Goal: Register for event/course

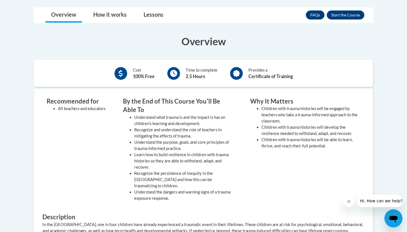
scroll to position [188, 0]
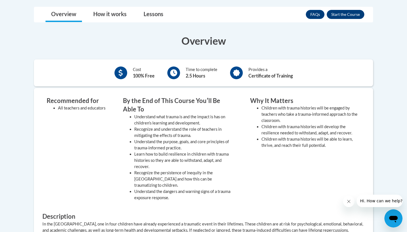
click at [352, 19] on button "Enroll" at bounding box center [346, 14] width 38 height 9
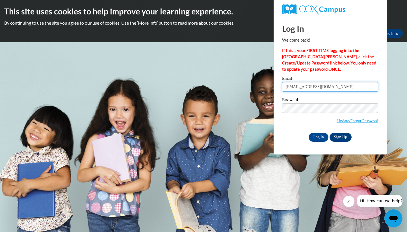
type input "[EMAIL_ADDRESS][DOMAIN_NAME]"
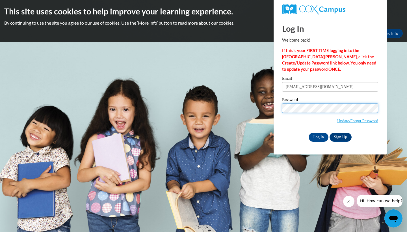
click at [318, 136] on input "Log In" at bounding box center [319, 137] width 20 height 9
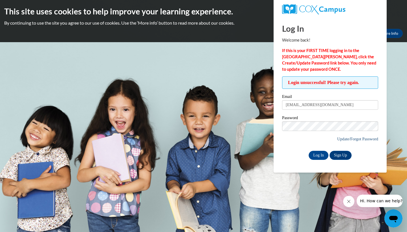
click at [355, 139] on link "Update/Forgot Password" at bounding box center [357, 138] width 41 height 5
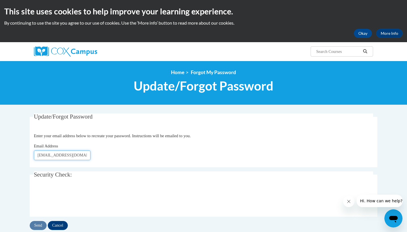
type input "[EMAIL_ADDRESS][DOMAIN_NAME]"
click at [37, 227] on input "Send" at bounding box center [38, 225] width 17 height 9
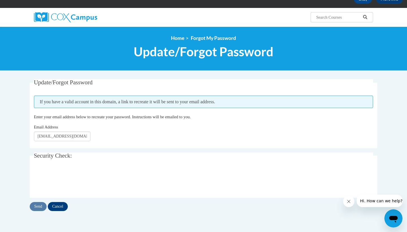
scroll to position [36, 0]
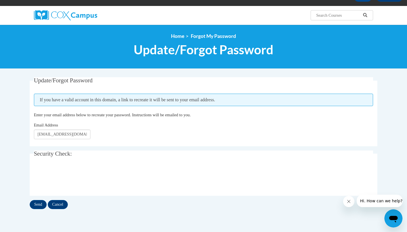
click at [171, 140] on fieldset "Update/Forgot Password Please enter your email address If you have a valid acco…" at bounding box center [204, 111] width 348 height 69
click at [42, 203] on input "Send" at bounding box center [38, 204] width 17 height 9
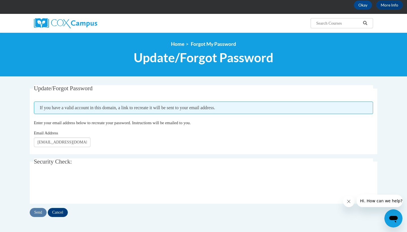
scroll to position [31, 0]
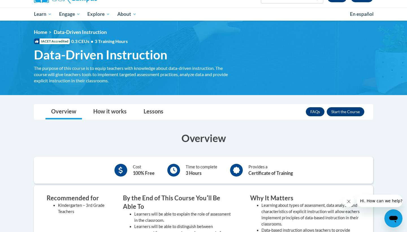
scroll to position [51, 0]
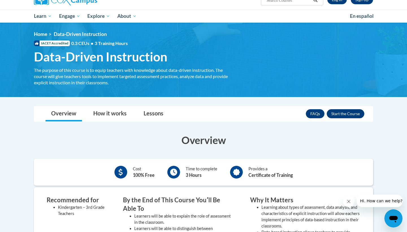
click at [335, 112] on button "Enroll" at bounding box center [346, 113] width 38 height 9
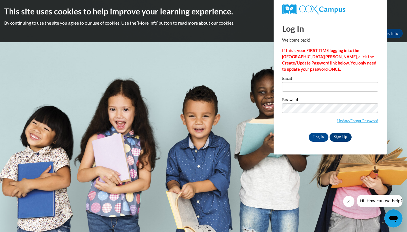
click at [345, 136] on link "Sign Up" at bounding box center [340, 137] width 22 height 9
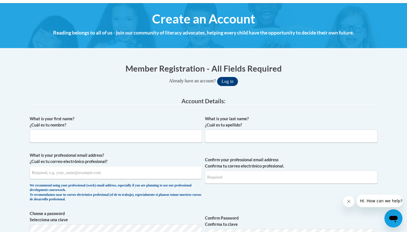
scroll to position [70, 0]
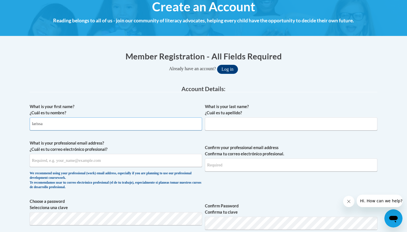
type input "larissa"
type input "fultner"
type input "lfultner1105@gmail.com"
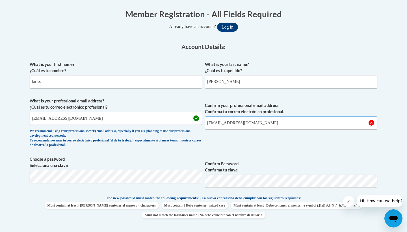
scroll to position [113, 0]
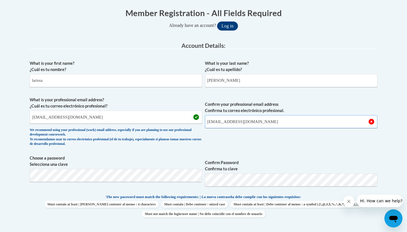
type input "lfultner1105@gmail.com"
click at [314, 161] on label "Confirm Password Confirma tu clave" at bounding box center [291, 165] width 172 height 12
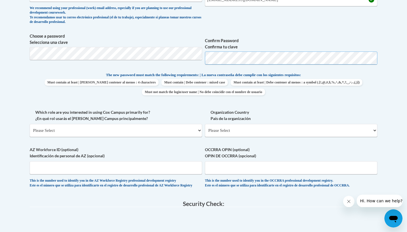
scroll to position [235, 0]
select select "5a18ea06-2b54-4451-96f2-d152daf9eac5"
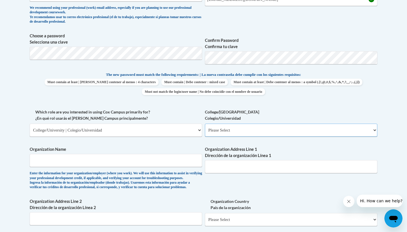
select select "99b32b07-cffc-426c-8bf6-0cd77760d84b"
type input "l"
type input "Loras College"
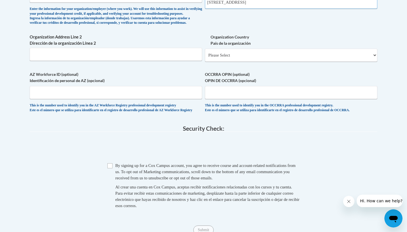
scroll to position [402, 0]
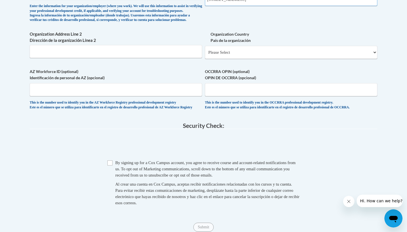
type input "1450 Alta Vista St, Dubuque, IA 52001"
select select "ad49bcad-a171-4b2e-b99c-48b446064914"
select select
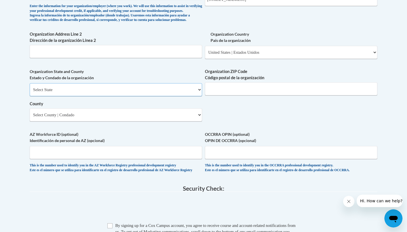
select select "Iowa"
click at [181, 119] on div "Organization State and County Estado y Condado de la organización Select State …" at bounding box center [116, 96] width 172 height 57
select select "Dubuque"
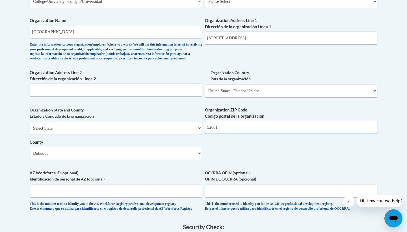
scroll to position [363, 0]
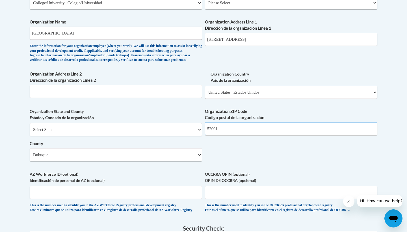
type input "52001"
drag, startPoint x: 285, startPoint y: 36, endPoint x: 240, endPoint y: 36, distance: 44.9
click at [240, 36] on input "1450 Alta Vista St, Dubuque, IA 52001" at bounding box center [291, 39] width 172 height 13
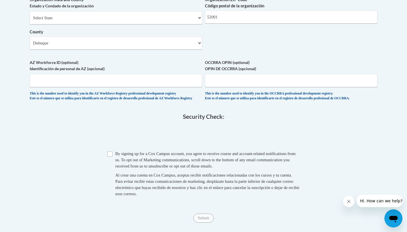
scroll to position [475, 0]
type input "1450 Alta Vista St"
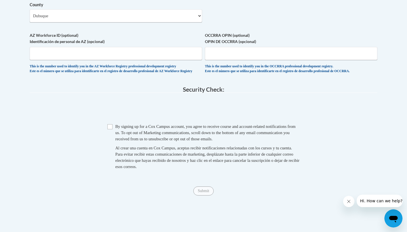
scroll to position [504, 0]
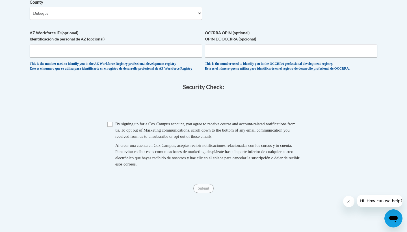
click at [113, 124] on span "Checkbox By signing up for a Cox Campus account, you agree to receive course an…" at bounding box center [203, 147] width 192 height 52
click at [109, 125] on input "Checkbox" at bounding box center [109, 123] width 5 height 5
checkbox input "true"
click at [204, 187] on input "Submit" at bounding box center [203, 188] width 20 height 9
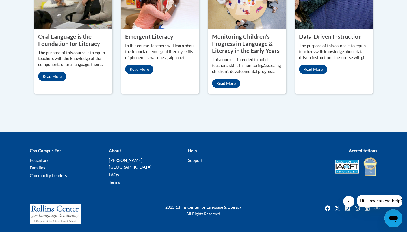
scroll to position [574, 0]
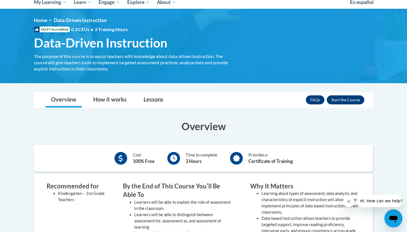
scroll to position [81, 0]
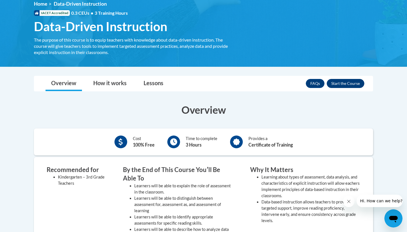
click at [352, 83] on button "Enroll" at bounding box center [346, 83] width 38 height 9
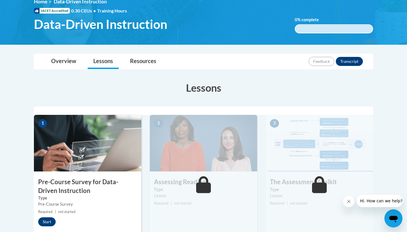
scroll to position [103, 0]
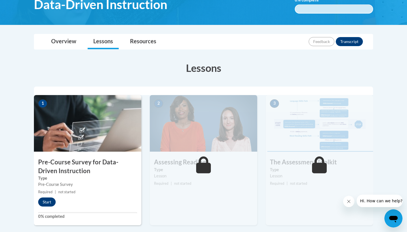
click at [53, 198] on button "Start" at bounding box center [47, 201] width 18 height 9
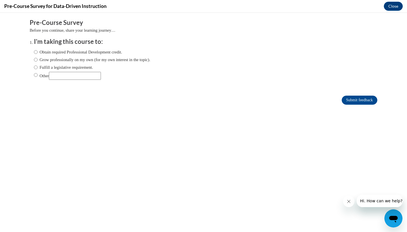
scroll to position [0, 0]
click at [83, 53] on label "Obtain required Professional Development credit." at bounding box center [78, 52] width 88 height 6
click at [38, 53] on input "Obtain required Professional Development credit." at bounding box center [36, 52] width 4 height 6
radio input "true"
click at [119, 60] on label "Grow professionally on my own (for my own interest in the topic)." at bounding box center [92, 60] width 116 height 6
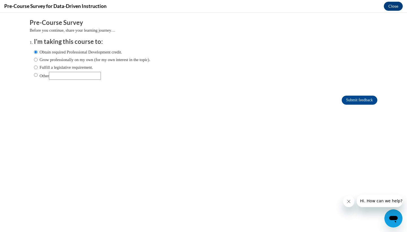
click at [38, 60] on input "Grow professionally on my own (for my own interest in the topic)." at bounding box center [36, 60] width 4 height 6
radio input "true"
click at [368, 98] on input "Submit feedback" at bounding box center [360, 99] width 36 height 9
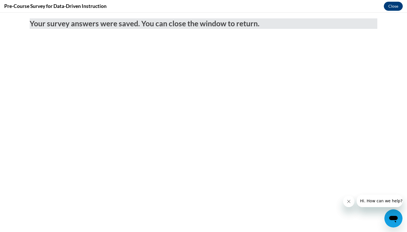
click at [392, 5] on button "Close" at bounding box center [393, 6] width 19 height 9
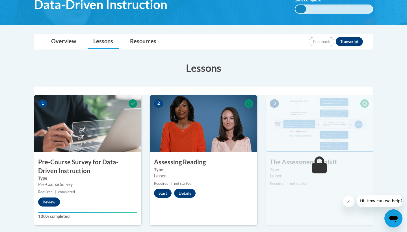
click at [162, 190] on button "Start" at bounding box center [163, 192] width 18 height 9
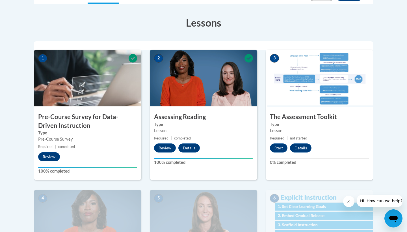
scroll to position [158, 0]
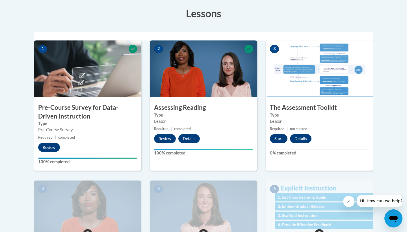
click at [279, 136] on button "Start" at bounding box center [279, 138] width 18 height 9
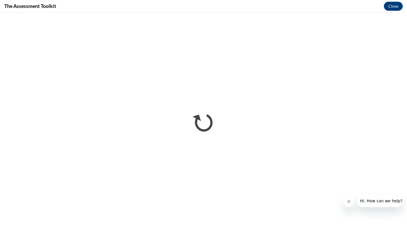
scroll to position [0, 0]
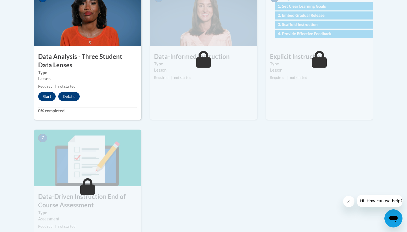
scroll to position [349, 0]
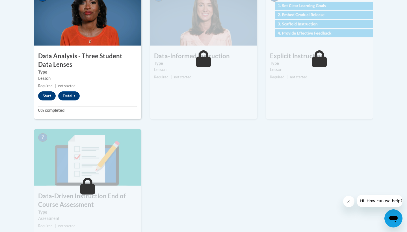
click at [45, 95] on button "Start" at bounding box center [47, 95] width 18 height 9
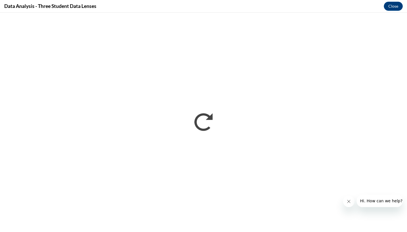
scroll to position [0, 0]
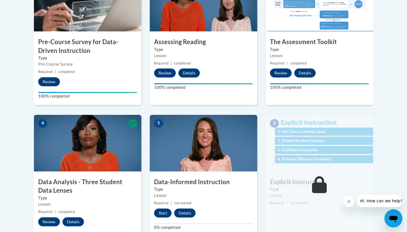
scroll to position [224, 0]
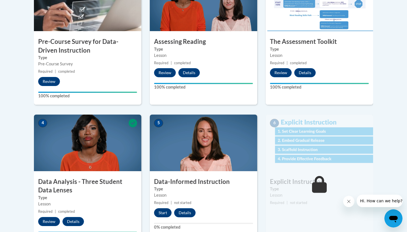
click at [165, 209] on button "Start" at bounding box center [163, 212] width 18 height 9
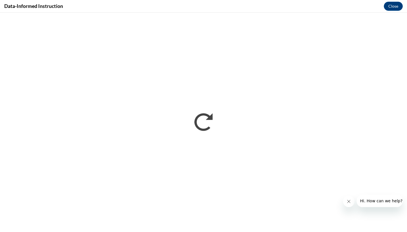
scroll to position [0, 0]
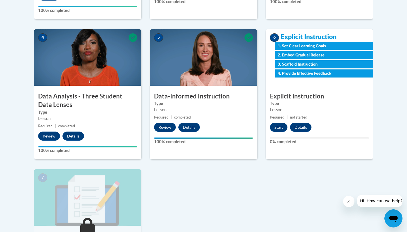
scroll to position [324, 0]
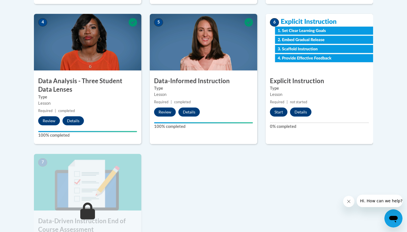
click at [280, 111] on button "Start" at bounding box center [279, 111] width 18 height 9
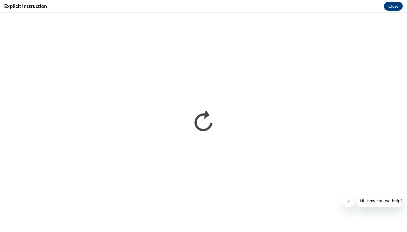
scroll to position [0, 0]
click at [348, 199] on icon "Close message from company" at bounding box center [348, 201] width 5 height 5
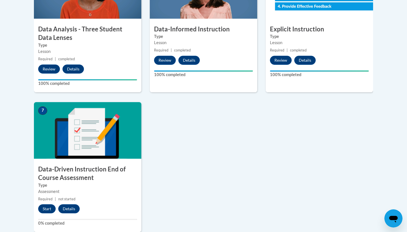
scroll to position [377, 0]
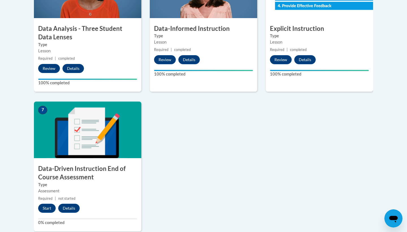
click at [45, 211] on div "7 Data-Driven Instruction End of Course Assessment Type Assessment Required | n…" at bounding box center [87, 166] width 107 height 130
click at [45, 209] on button "Start" at bounding box center [47, 207] width 18 height 9
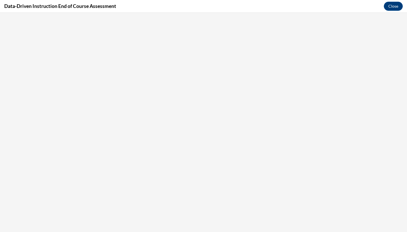
scroll to position [0, 0]
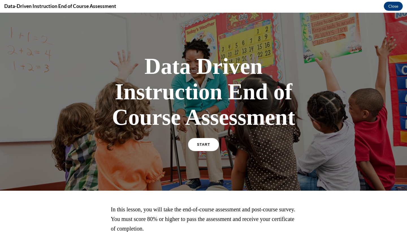
click at [203, 147] on link "START" at bounding box center [203, 144] width 31 height 13
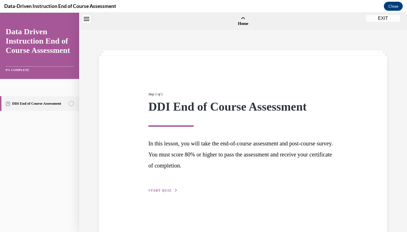
scroll to position [18, 0]
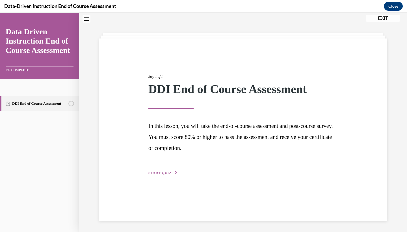
click at [170, 169] on div "Step 1 of 1 DDI End of Course Assessment In this lesson, you will take the end-…" at bounding box center [243, 118] width 198 height 115
click at [168, 172] on span "START QUIZ" at bounding box center [159, 173] width 23 height 4
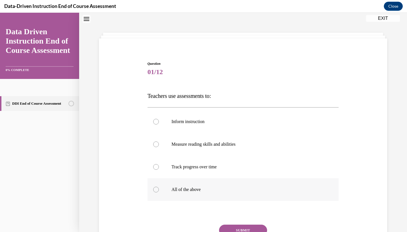
click at [183, 192] on p "All of the above" at bounding box center [248, 189] width 153 height 6
click at [159, 192] on input "All of the above" at bounding box center [156, 189] width 6 height 6
radio input "true"
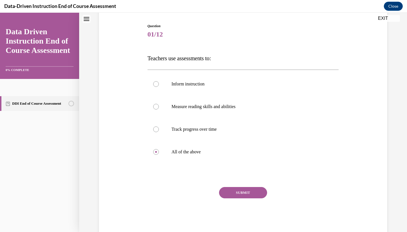
click at [249, 195] on button "SUBMIT" at bounding box center [243, 192] width 48 height 11
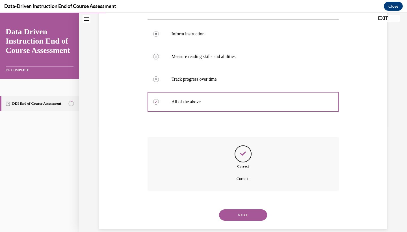
scroll to position [107, 0]
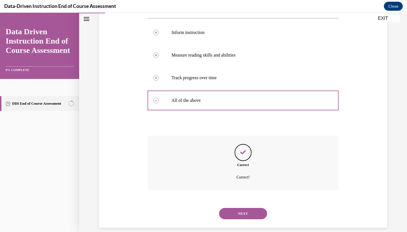
click at [248, 208] on button "NEXT" at bounding box center [243, 213] width 48 height 11
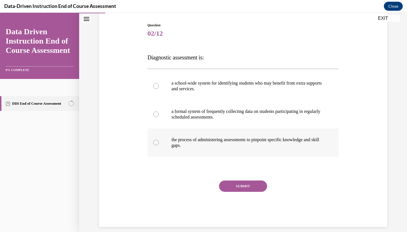
scroll to position [55, 0]
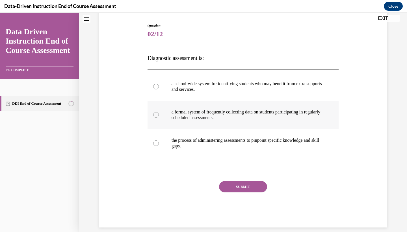
click at [220, 119] on p "a formal system of frequently collecting data on students participating in regu…" at bounding box center [248, 114] width 153 height 11
click at [159, 118] on input "a formal system of frequently collecting data on students participating in regu…" at bounding box center [156, 115] width 6 height 6
radio input "true"
click at [247, 186] on button "SUBMIT" at bounding box center [243, 186] width 48 height 11
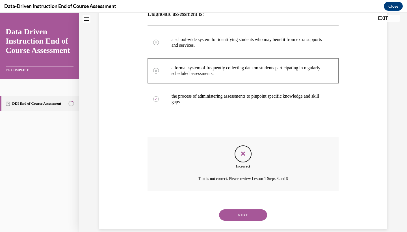
scroll to position [101, 0]
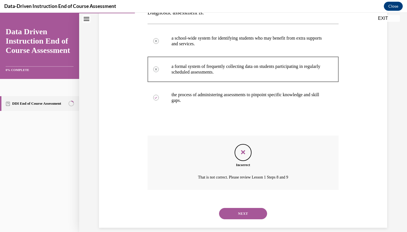
click at [239, 208] on button "NEXT" at bounding box center [243, 213] width 48 height 11
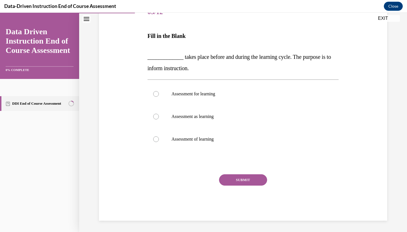
scroll to position [58, 0]
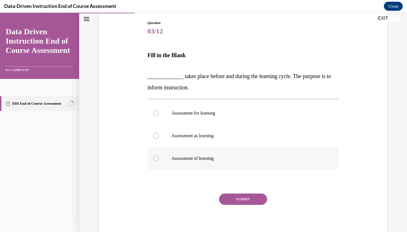
click at [237, 158] on p "Assessment of learning" at bounding box center [248, 158] width 153 height 6
click at [159, 158] on input "Assessment of learning" at bounding box center [156, 158] width 6 height 6
radio input "true"
click at [245, 110] on p "Assessment for learning" at bounding box center [248, 113] width 153 height 6
click at [159, 110] on input "Assessment for learning" at bounding box center [156, 113] width 6 height 6
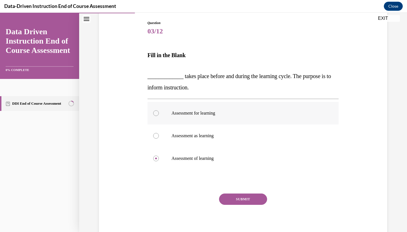
radio input "true"
click at [241, 193] on div "Question 03/12 Fill in the Blank _____________ takes place before and during th…" at bounding box center [242, 129] width 191 height 219
click at [241, 196] on button "SUBMIT" at bounding box center [243, 198] width 48 height 11
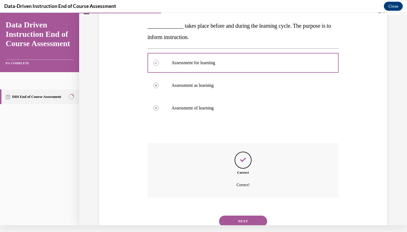
scroll to position [116, 0]
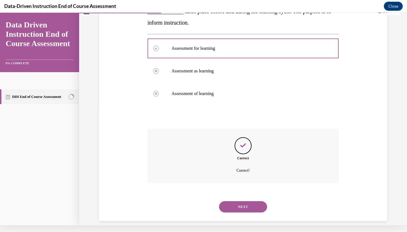
click at [244, 201] on button "NEXT" at bounding box center [243, 206] width 48 height 11
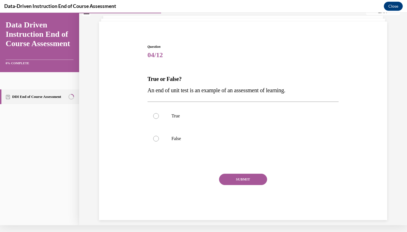
scroll to position [27, 0]
click at [223, 120] on label "True" at bounding box center [242, 116] width 191 height 23
click at [159, 119] on input "True" at bounding box center [156, 117] width 6 height 6
radio input "true"
click at [229, 182] on button "SUBMIT" at bounding box center [243, 179] width 48 height 11
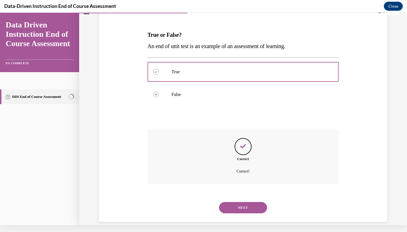
scroll to position [73, 0]
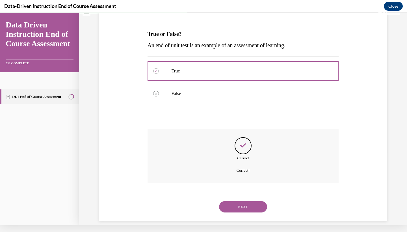
click at [231, 201] on button "NEXT" at bounding box center [243, 206] width 48 height 11
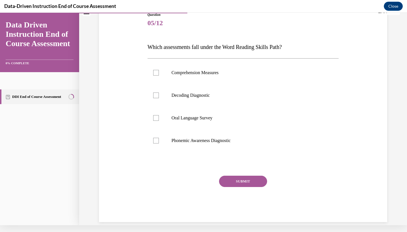
scroll to position [2, 0]
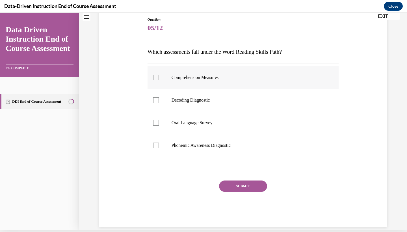
click at [234, 83] on label "Comprehension Measures" at bounding box center [242, 77] width 191 height 23
click at [159, 80] on input "Comprehension Measures" at bounding box center [156, 78] width 6 height 6
checkbox input "true"
click at [226, 104] on label "Decoding Diagnostic" at bounding box center [242, 100] width 191 height 23
click at [159, 103] on input "Decoding Diagnostic" at bounding box center [156, 100] width 6 height 6
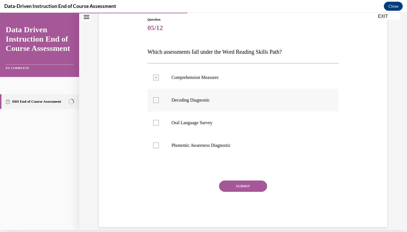
checkbox input "true"
click at [225, 144] on p "Phonemic Awareness Diagnostic" at bounding box center [248, 145] width 153 height 6
click at [159, 144] on input "Phonemic Awareness Diagnostic" at bounding box center [156, 145] width 6 height 6
checkbox input "true"
click at [248, 185] on button "SUBMIT" at bounding box center [243, 185] width 48 height 11
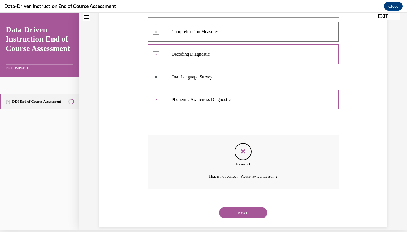
scroll to position [107, 0]
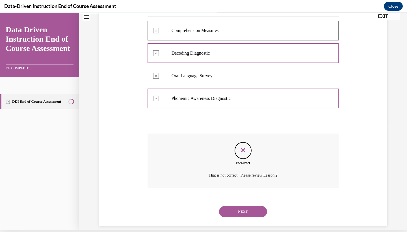
click at [244, 206] on button "NEXT" at bounding box center [243, 211] width 48 height 11
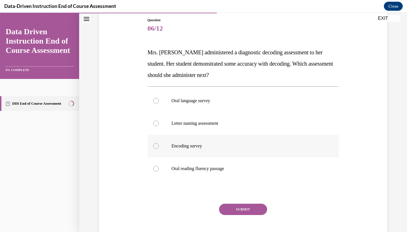
scroll to position [64, 0]
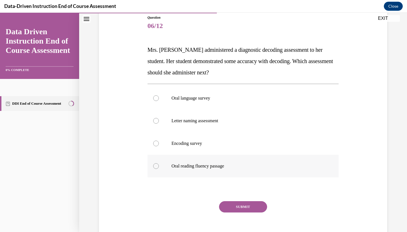
click at [238, 166] on p "Oral reading fluency passage" at bounding box center [248, 166] width 153 height 6
click at [159, 166] on input "Oral reading fluency passage" at bounding box center [156, 166] width 6 height 6
radio input "true"
click at [243, 209] on button "SUBMIT" at bounding box center [243, 206] width 48 height 11
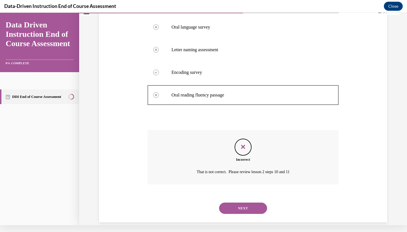
scroll to position [129, 0]
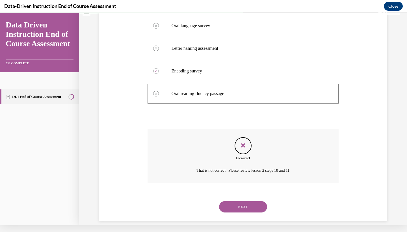
click at [241, 201] on button "NEXT" at bounding box center [243, 206] width 48 height 11
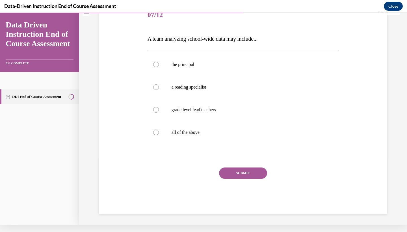
scroll to position [2, 0]
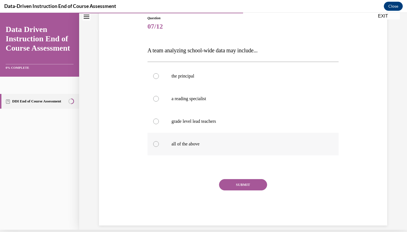
click at [260, 143] on p "all of the above" at bounding box center [248, 144] width 153 height 6
click at [159, 143] on input "all of the above" at bounding box center [156, 144] width 6 height 6
radio input "true"
click at [244, 183] on button "SUBMIT" at bounding box center [243, 184] width 48 height 11
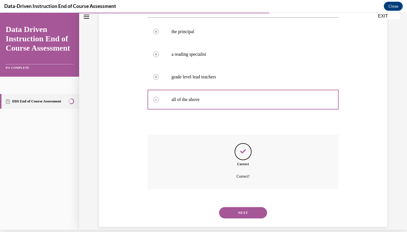
scroll to position [107, 0]
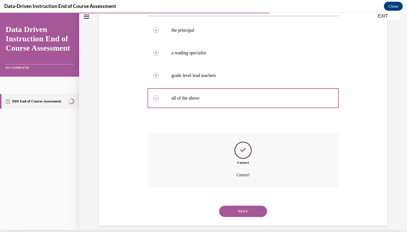
click at [244, 208] on button "NEXT" at bounding box center [243, 210] width 48 height 11
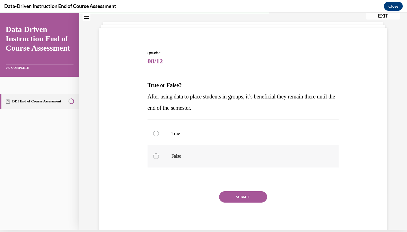
click at [205, 157] on p "False" at bounding box center [248, 156] width 153 height 6
click at [159, 157] on input "False" at bounding box center [156, 156] width 6 height 6
radio input "true"
click at [240, 199] on button "SUBMIT" at bounding box center [243, 196] width 48 height 11
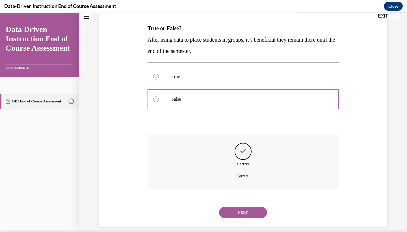
scroll to position [84, 0]
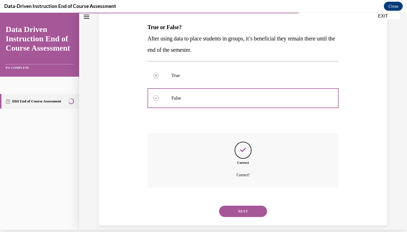
click at [236, 205] on button "NEXT" at bounding box center [243, 210] width 48 height 11
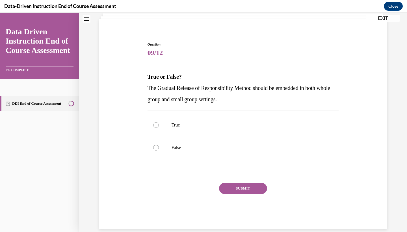
scroll to position [38, 0]
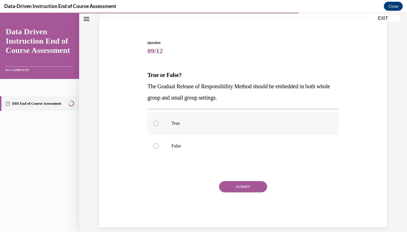
click at [179, 124] on p "True" at bounding box center [248, 123] width 153 height 6
click at [159, 124] on input "True" at bounding box center [156, 123] width 6 height 6
radio input "true"
click at [240, 192] on div "SUBMIT" at bounding box center [242, 195] width 191 height 28
click at [241, 188] on button "SUBMIT" at bounding box center [243, 186] width 48 height 11
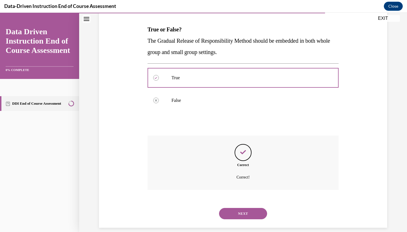
click at [236, 208] on button "NEXT" at bounding box center [243, 213] width 48 height 11
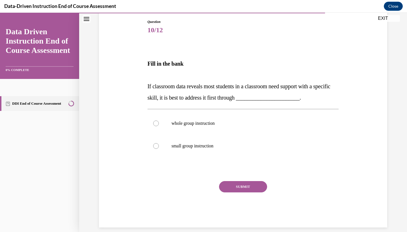
click at [238, 102] on p "If classroom data reveals most students in a classroom need support with a spec…" at bounding box center [242, 92] width 191 height 23
click at [235, 108] on div "Question 10/12 Fill in the bank If classroom data reveals most students in a cl…" at bounding box center [242, 123] width 191 height 208
click at [221, 103] on div "Question 10/12 Fill in the bank If classroom data reveals most students in a cl…" at bounding box center [242, 123] width 191 height 208
click at [170, 98] on span "If classroom data reveals most students in a classroom need support with a spec…" at bounding box center [238, 92] width 183 height 18
click at [161, 98] on span "If classroom data reveals most students in a classroom need support with a spec…" at bounding box center [238, 92] width 183 height 18
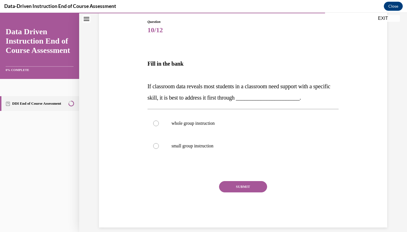
click at [156, 99] on span "If classroom data reveals most students in a classroom need support with a spec…" at bounding box center [238, 92] width 183 height 18
click at [229, 100] on span "If classroom data reveals most students in a classroom need support with a spec…" at bounding box center [238, 92] width 183 height 18
click at [228, 102] on p "If classroom data reveals most students in a classroom need support with a spec…" at bounding box center [242, 92] width 191 height 23
click at [211, 97] on span "If classroom data reveals most students in a classroom need support with a spec…" at bounding box center [238, 92] width 183 height 18
click at [244, 104] on div "Question 10/12 Fill in the bank If classroom data reveals most students in a cl…" at bounding box center [242, 123] width 191 height 208
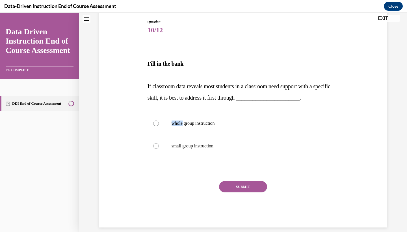
click at [244, 104] on div "Question 10/12 Fill in the bank If classroom data reveals most students in a cl…" at bounding box center [242, 123] width 191 height 208
click at [241, 105] on div "Question 10/12 Fill in the bank If classroom data reveals most students in a cl…" at bounding box center [242, 123] width 191 height 208
click at [153, 100] on span "If classroom data reveals most students in a classroom need support with a spec…" at bounding box center [238, 92] width 183 height 18
click at [139, 99] on div "Question 10/12 Fill in the bank If classroom data reveals most students in a cl…" at bounding box center [242, 114] width 291 height 225
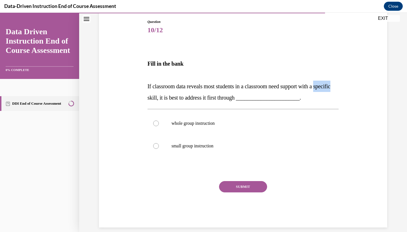
click at [139, 99] on div "Question 10/12 Fill in the bank If classroom data reveals most students in a cl…" at bounding box center [242, 114] width 291 height 225
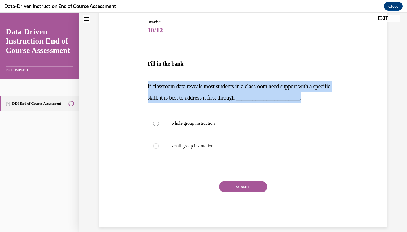
click at [139, 99] on div "Question 10/12 Fill in the bank If classroom data reveals most students in a cl…" at bounding box center [242, 114] width 291 height 225
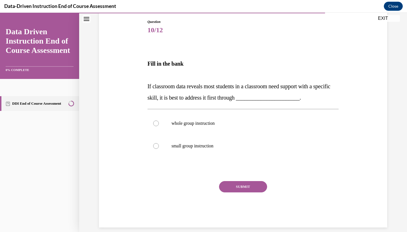
click at [349, 22] on div "Question 10/12 Fill in the bank If classroom data reveals most students in a cl…" at bounding box center [242, 114] width 291 height 225
click at [199, 121] on p "whole group instruction" at bounding box center [248, 123] width 153 height 6
click at [159, 121] on input "whole group instruction" at bounding box center [156, 123] width 6 height 6
radio input "true"
click at [249, 187] on button "SUBMIT" at bounding box center [243, 186] width 48 height 11
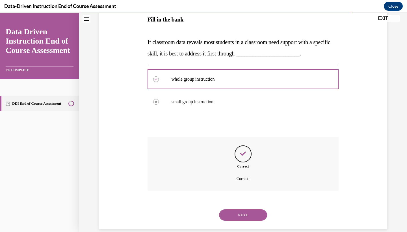
scroll to position [105, 0]
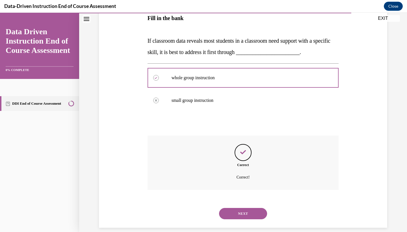
click at [250, 208] on button "NEXT" at bounding box center [243, 213] width 48 height 11
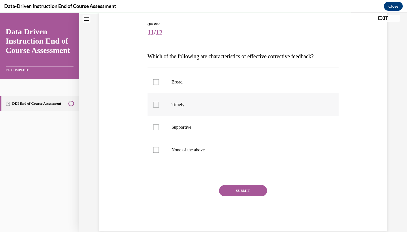
click at [210, 106] on p "Timely" at bounding box center [248, 105] width 153 height 6
click at [159, 106] on input "Timely" at bounding box center [156, 105] width 6 height 6
checkbox input "true"
click at [210, 133] on label "Supportive" at bounding box center [242, 127] width 191 height 23
click at [159, 130] on input "Supportive" at bounding box center [156, 127] width 6 height 6
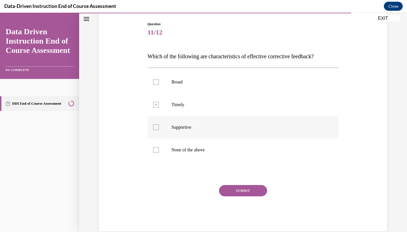
checkbox input "true"
click at [234, 187] on button "SUBMIT" at bounding box center [243, 190] width 48 height 11
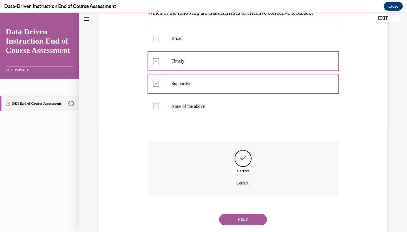
scroll to position [107, 0]
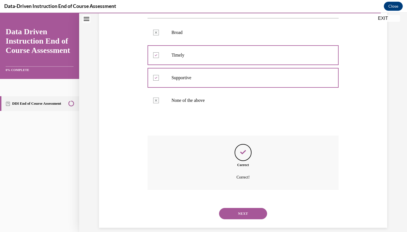
click at [242, 208] on button "NEXT" at bounding box center [243, 213] width 48 height 11
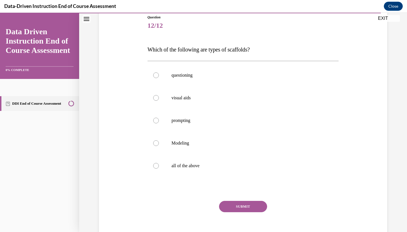
scroll to position [64, 0]
click at [209, 164] on p "all of the above" at bounding box center [248, 165] width 153 height 6
click at [159, 164] on input "all of the above" at bounding box center [156, 165] width 6 height 6
radio input "true"
click at [244, 208] on button "SUBMIT" at bounding box center [243, 205] width 48 height 11
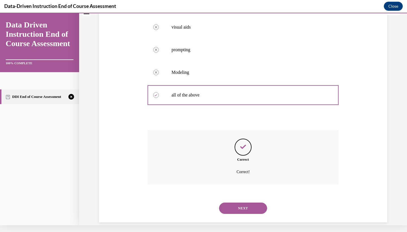
scroll to position [129, 0]
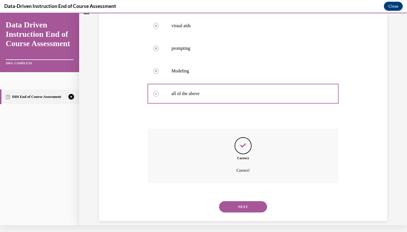
click at [243, 202] on button "NEXT" at bounding box center [243, 206] width 48 height 11
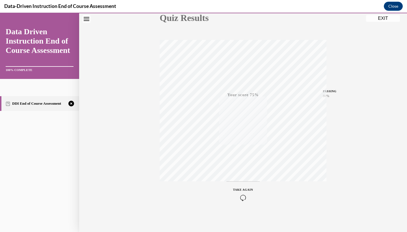
scroll to position [71, 0]
click at [244, 197] on icon "button" at bounding box center [243, 197] width 20 height 6
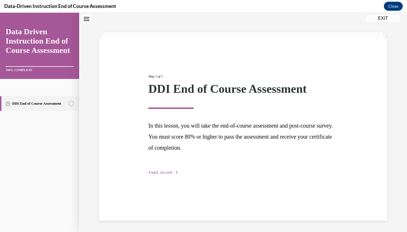
click at [158, 171] on span "TAKE AGAIN" at bounding box center [160, 172] width 24 height 4
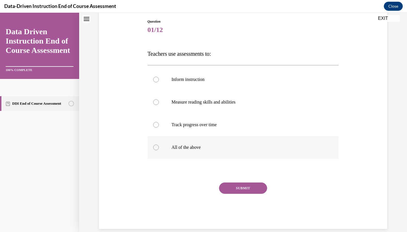
scroll to position [61, 0]
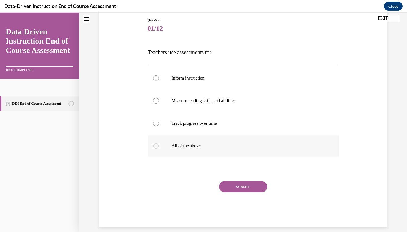
click at [211, 151] on label "All of the above" at bounding box center [242, 145] width 191 height 23
click at [159, 149] on input "All of the above" at bounding box center [156, 146] width 6 height 6
radio input "true"
click at [239, 186] on button "SUBMIT" at bounding box center [243, 186] width 48 height 11
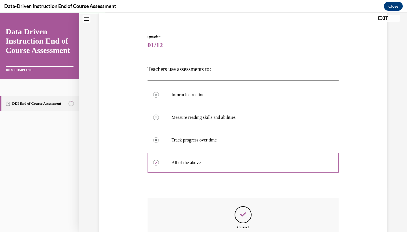
scroll to position [107, 0]
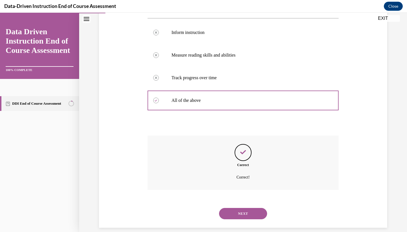
click at [245, 208] on button "NEXT" at bounding box center [243, 213] width 48 height 11
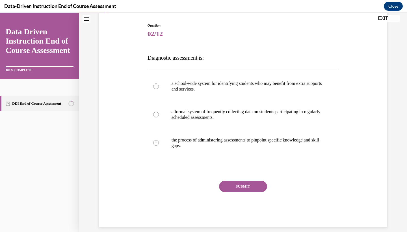
scroll to position [55, 0]
click at [210, 122] on label "a formal system of frequently collecting data on students participating in regu…" at bounding box center [242, 115] width 191 height 28
click at [159, 118] on input "a formal system of frequently collecting data on students participating in regu…" at bounding box center [156, 115] width 6 height 6
radio input "true"
click at [195, 149] on label "the process of administering assessments to pinpoint specific knowledge and ski…" at bounding box center [242, 143] width 191 height 28
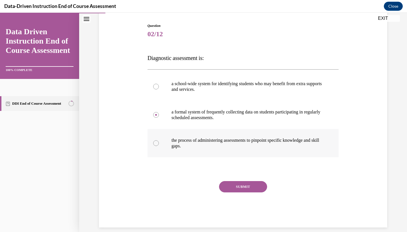
click at [159, 146] on input "the process of administering assessments to pinpoint specific knowledge and ski…" at bounding box center [156, 143] width 6 height 6
radio input "true"
click at [239, 186] on button "SUBMIT" at bounding box center [243, 186] width 48 height 11
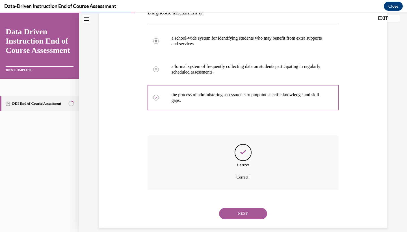
click at [240, 208] on button "NEXT" at bounding box center [243, 213] width 48 height 11
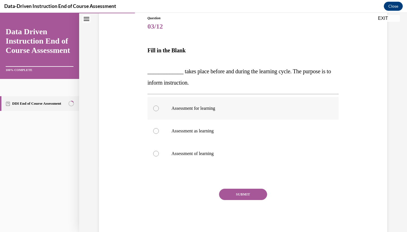
click at [257, 113] on label "Assessment for learning" at bounding box center [242, 108] width 191 height 23
click at [159, 111] on input "Assessment for learning" at bounding box center [156, 108] width 6 height 6
radio input "true"
click at [250, 196] on button "SUBMIT" at bounding box center [243, 193] width 48 height 11
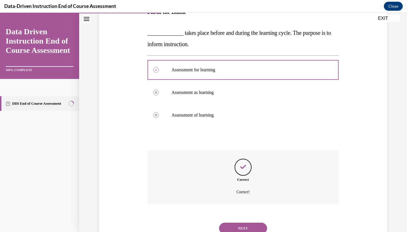
scroll to position [116, 0]
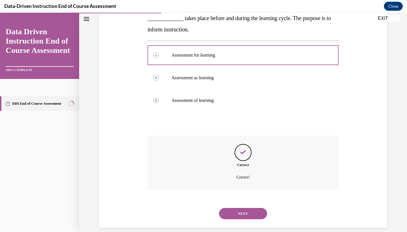
click at [248, 208] on button "NEXT" at bounding box center [243, 213] width 48 height 11
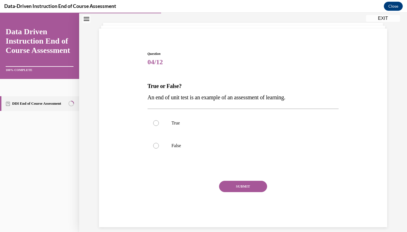
scroll to position [27, 0]
click at [202, 124] on p "True" at bounding box center [248, 123] width 153 height 6
click at [159, 124] on input "True" at bounding box center [156, 123] width 6 height 6
radio input "true"
click at [236, 186] on button "SUBMIT" at bounding box center [243, 186] width 48 height 11
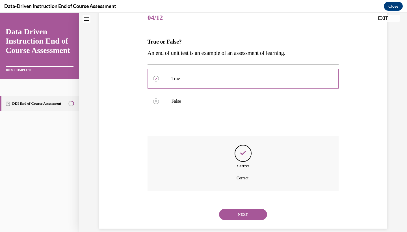
scroll to position [73, 0]
click at [240, 208] on button "NEXT" at bounding box center [243, 213] width 48 height 11
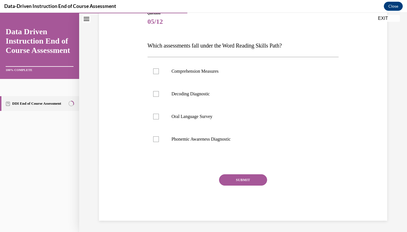
scroll to position [61, 0]
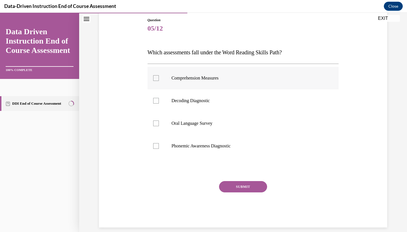
click at [213, 77] on p "Comprehension Measures" at bounding box center [248, 78] width 153 height 6
click at [159, 77] on input "Comprehension Measures" at bounding box center [156, 78] width 6 height 6
checkbox input "true"
click at [211, 115] on label "Oral Language Survey" at bounding box center [242, 123] width 191 height 23
click at [159, 120] on input "Oral Language Survey" at bounding box center [156, 123] width 6 height 6
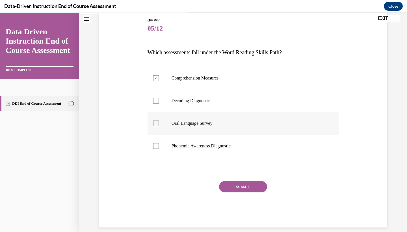
checkbox input "true"
click at [232, 175] on div "Question 05/12 Which assessments fall under the Word Reading Skills Path? Compr…" at bounding box center [242, 123] width 191 height 210
click at [252, 173] on div "Question 05/12 Which assessments fall under the Word Reading Skills Path? Compr…" at bounding box center [242, 123] width 191 height 210
click at [251, 184] on button "SUBMIT" at bounding box center [243, 186] width 48 height 11
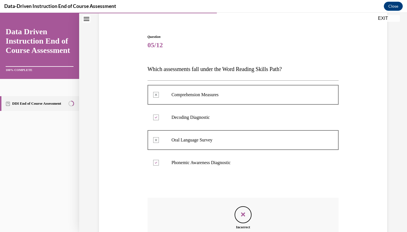
click at [251, 179] on div "Question 05/12 Which assessments fall under the Word Reading Skills Path? Compr…" at bounding box center [242, 161] width 191 height 255
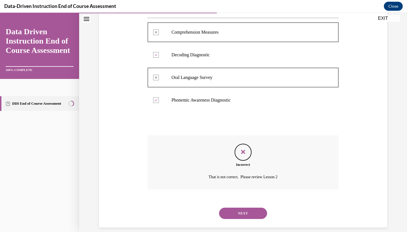
scroll to position [107, 0]
click at [246, 209] on button "NEXT" at bounding box center [243, 213] width 48 height 11
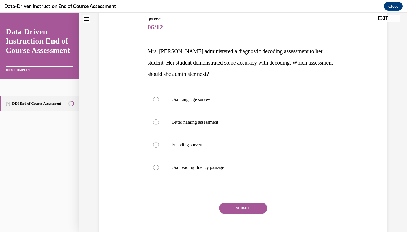
scroll to position [63, 0]
click at [196, 170] on label "Oral reading fluency passage" at bounding box center [242, 166] width 191 height 23
click at [159, 170] on input "Oral reading fluency passage" at bounding box center [156, 167] width 6 height 6
radio input "true"
click at [251, 206] on button "SUBMIT" at bounding box center [243, 207] width 48 height 11
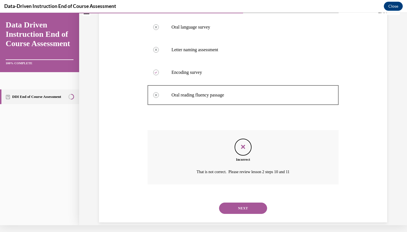
scroll to position [129, 0]
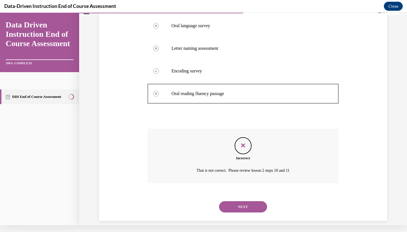
click at [250, 201] on button "NEXT" at bounding box center [243, 206] width 48 height 11
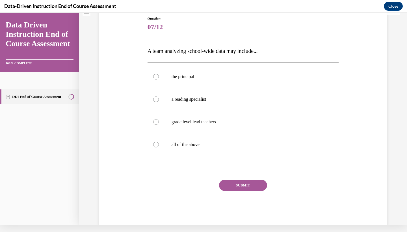
scroll to position [2, 0]
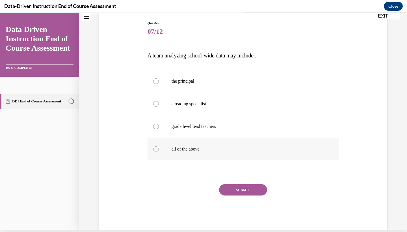
click at [200, 155] on label "all of the above" at bounding box center [242, 149] width 191 height 23
click at [159, 152] on input "all of the above" at bounding box center [156, 149] width 6 height 6
radio input "true"
click at [238, 189] on button "SUBMIT" at bounding box center [243, 189] width 48 height 11
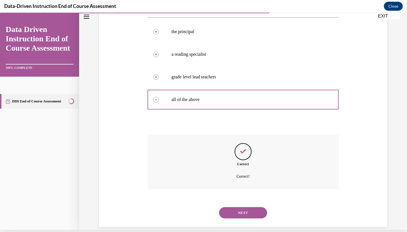
scroll to position [107, 0]
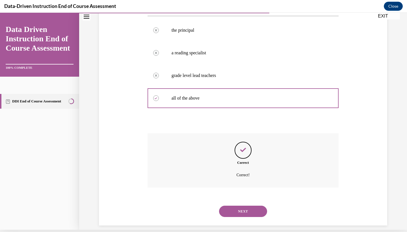
click at [240, 205] on button "NEXT" at bounding box center [243, 210] width 48 height 11
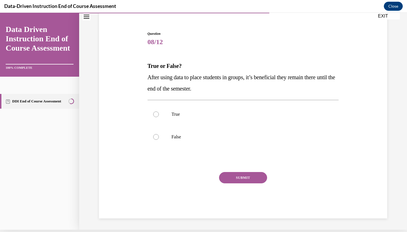
scroll to position [29, 0]
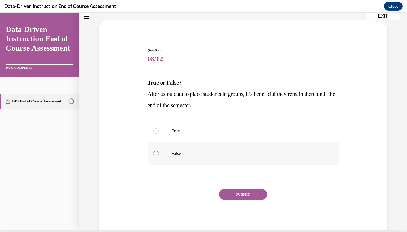
click at [177, 151] on p "False" at bounding box center [248, 154] width 153 height 6
click at [159, 151] on input "False" at bounding box center [156, 154] width 6 height 6
radio input "true"
click at [238, 189] on button "SUBMIT" at bounding box center [243, 193] width 48 height 11
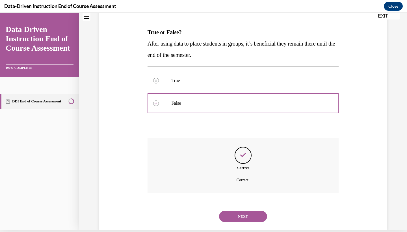
scroll to position [84, 0]
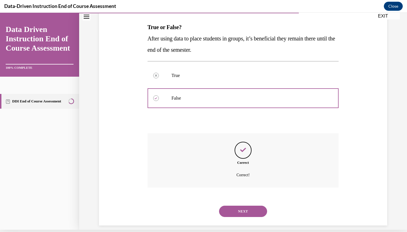
click at [233, 206] on button "NEXT" at bounding box center [243, 210] width 48 height 11
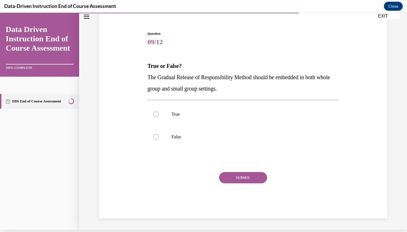
scroll to position [38, 0]
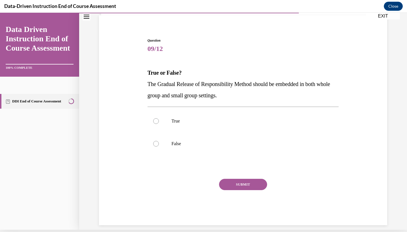
click at [209, 80] on p "The Gradual Release of Responsibility Method should be embedded in both whole g…" at bounding box center [242, 89] width 191 height 23
click at [190, 75] on p "True or False?" at bounding box center [242, 72] width 191 height 11
click at [164, 77] on p "True or False?" at bounding box center [242, 72] width 191 height 11
click at [157, 76] on p "True or False?" at bounding box center [242, 72] width 191 height 11
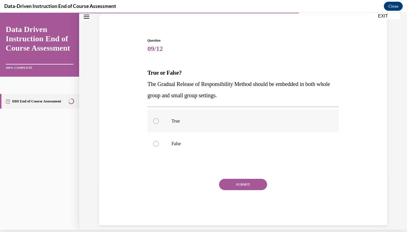
click at [163, 120] on label "True" at bounding box center [242, 121] width 191 height 23
click at [159, 120] on input "True" at bounding box center [156, 121] width 6 height 6
radio input "true"
click at [253, 185] on button "SUBMIT" at bounding box center [243, 184] width 48 height 11
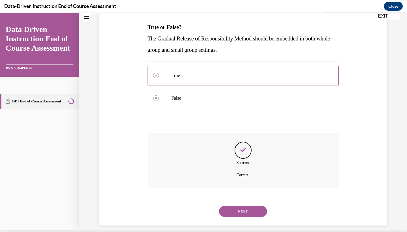
click at [244, 205] on button "NEXT" at bounding box center [243, 210] width 48 height 11
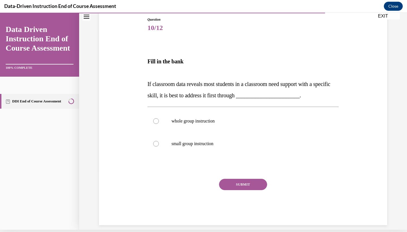
click at [242, 98] on span "If classroom data reveals most students in a classroom need support with a spec…" at bounding box center [238, 90] width 183 height 18
click at [196, 58] on p "Fill in the bank" at bounding box center [242, 61] width 191 height 11
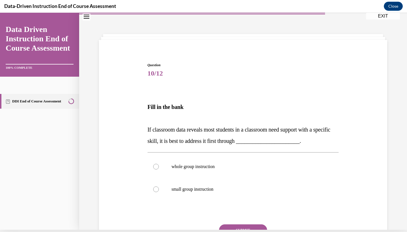
scroll to position [36, 0]
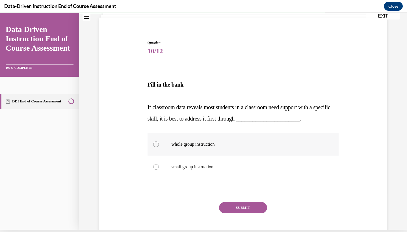
click at [177, 147] on label "whole group instruction" at bounding box center [242, 144] width 191 height 23
click at [159, 147] on input "whole group instruction" at bounding box center [156, 144] width 6 height 6
radio input "true"
click at [248, 202] on button "SUBMIT" at bounding box center [243, 207] width 48 height 11
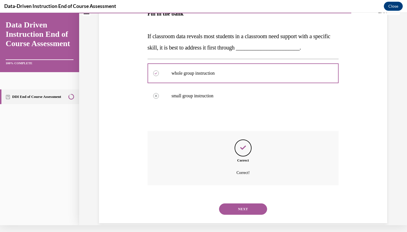
scroll to position [105, 0]
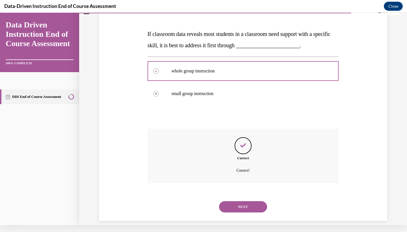
click at [245, 201] on button "NEXT" at bounding box center [243, 206] width 48 height 11
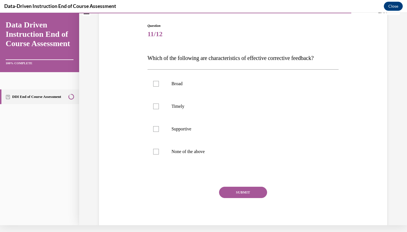
scroll to position [2, 0]
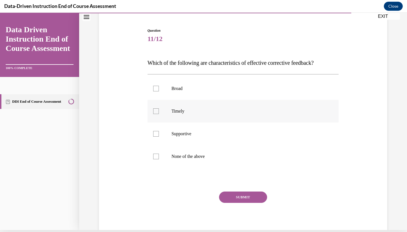
click at [199, 121] on label "Timely" at bounding box center [242, 111] width 191 height 23
click at [159, 114] on input "Timely" at bounding box center [156, 111] width 6 height 6
checkbox input "true"
click at [198, 136] on p "Supportive" at bounding box center [248, 134] width 153 height 6
click at [159, 136] on input "Supportive" at bounding box center [156, 134] width 6 height 6
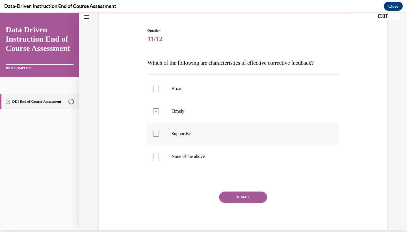
checkbox input "true"
click at [233, 196] on button "SUBMIT" at bounding box center [243, 196] width 48 height 11
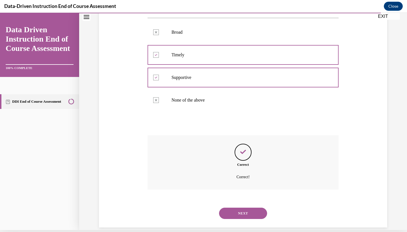
scroll to position [107, 0]
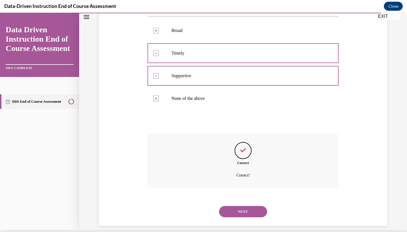
click at [250, 207] on button "NEXT" at bounding box center [243, 211] width 48 height 11
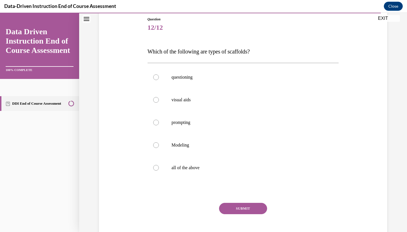
scroll to position [63, 0]
click at [223, 170] on label "all of the above" at bounding box center [242, 166] width 191 height 23
click at [159, 170] on input "all of the above" at bounding box center [156, 167] width 6 height 6
radio input "true"
click at [240, 209] on button "SUBMIT" at bounding box center [243, 207] width 48 height 11
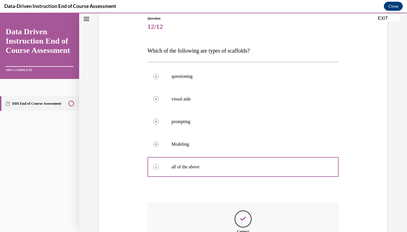
scroll to position [7, 0]
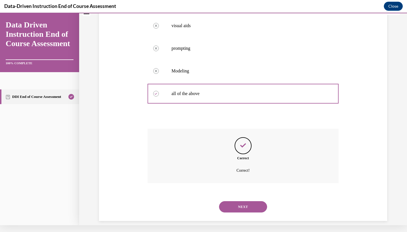
click at [242, 201] on button "NEXT" at bounding box center [243, 206] width 48 height 11
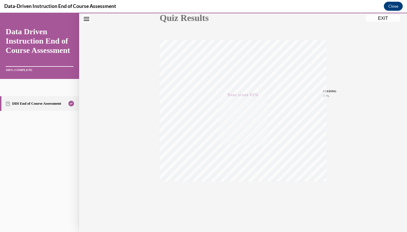
scroll to position [71, 0]
click at [384, 18] on button "EXIT" at bounding box center [383, 18] width 34 height 7
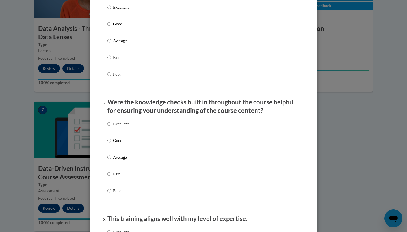
scroll to position [91, 0]
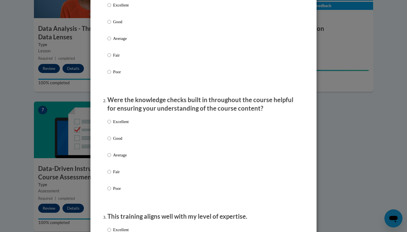
click at [135, 29] on div "Excellent Good Average Fair Poor" at bounding box center [203, 45] width 192 height 92
click at [109, 25] on input "Good" at bounding box center [109, 22] width 4 height 6
radio input "true"
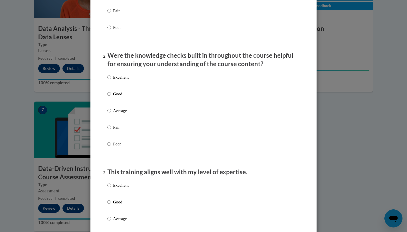
scroll to position [138, 0]
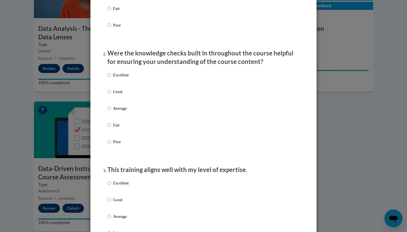
click at [118, 95] on p "Good" at bounding box center [121, 91] width 16 height 6
click at [111, 95] on input "Good" at bounding box center [109, 91] width 4 height 6
radio input "true"
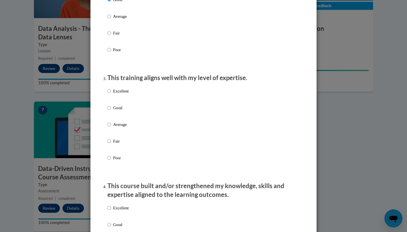
scroll to position [231, 0]
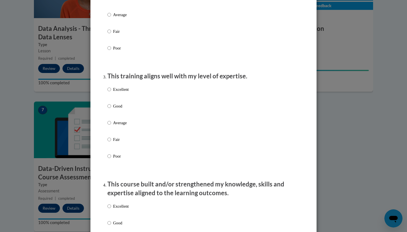
click at [117, 109] on p "Good" at bounding box center [121, 106] width 16 height 6
click at [111, 109] on input "Good" at bounding box center [109, 106] width 4 height 6
radio input "true"
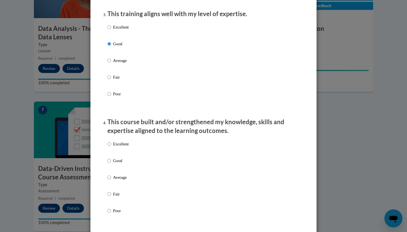
scroll to position [332, 0]
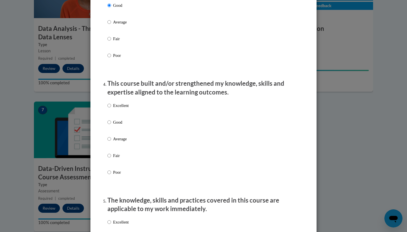
click at [121, 125] on p "Good" at bounding box center [121, 122] width 16 height 6
click at [111, 125] on input "Good" at bounding box center [109, 122] width 4 height 6
radio input "true"
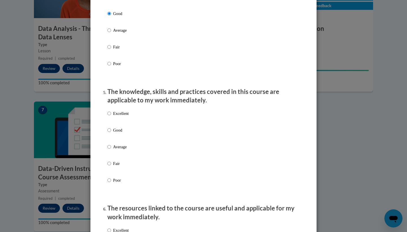
scroll to position [441, 0]
click at [121, 133] on p "Good" at bounding box center [121, 130] width 16 height 6
click at [111, 133] on input "Good" at bounding box center [109, 130] width 4 height 6
radio input "true"
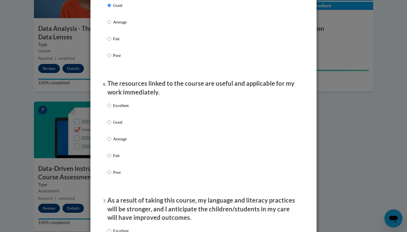
scroll to position [568, 0]
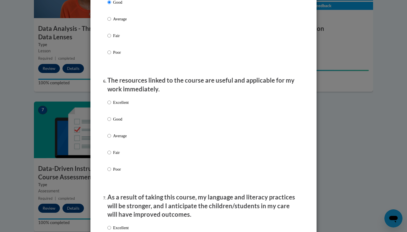
click at [122, 130] on label "Good" at bounding box center [117, 123] width 21 height 15
click at [111, 122] on input "Good" at bounding box center [109, 119] width 4 height 6
radio input "true"
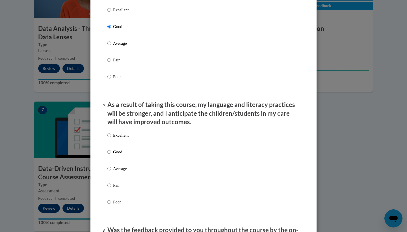
scroll to position [667, 0]
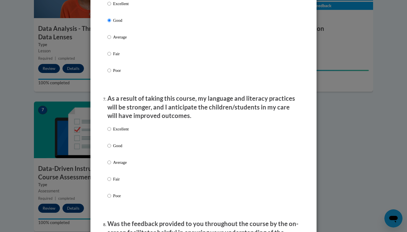
click at [128, 147] on p "Good" at bounding box center [121, 145] width 16 height 6
click at [111, 147] on input "Good" at bounding box center [109, 145] width 4 height 6
radio input "true"
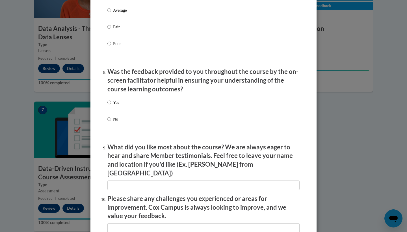
scroll to position [827, 0]
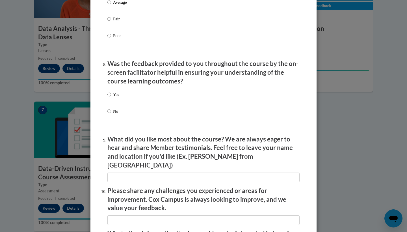
click at [115, 95] on p "Yes" at bounding box center [116, 94] width 6 height 6
click at [111, 95] on input "Yes" at bounding box center [109, 94] width 4 height 6
radio input "true"
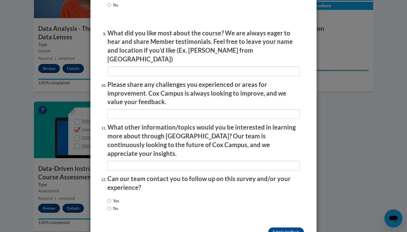
scroll to position [933, 0]
click at [281, 227] on input "Submit feedback" at bounding box center [286, 231] width 36 height 9
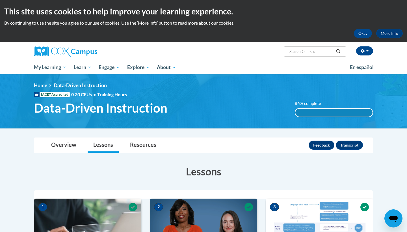
scroll to position [0, 0]
click at [160, 151] on link "Resources" at bounding box center [143, 145] width 38 height 15
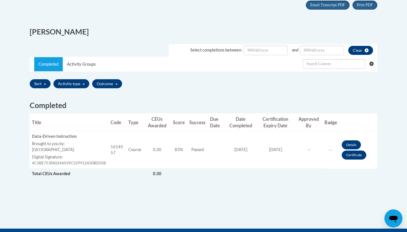
scroll to position [163, 0]
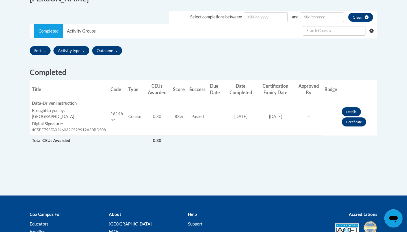
click at [355, 120] on link "Certificate" at bounding box center [354, 121] width 25 height 9
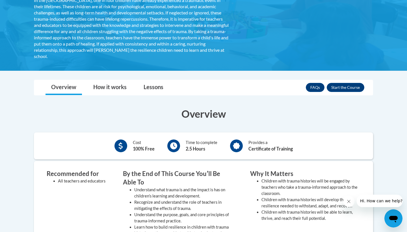
scroll to position [139, 0]
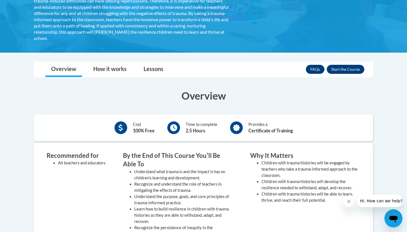
click at [342, 71] on button "Enroll" at bounding box center [346, 69] width 38 height 9
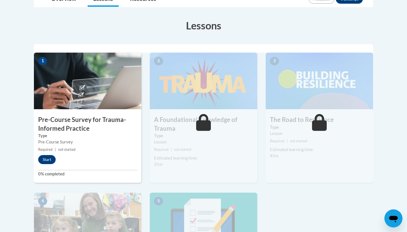
scroll to position [131, 0]
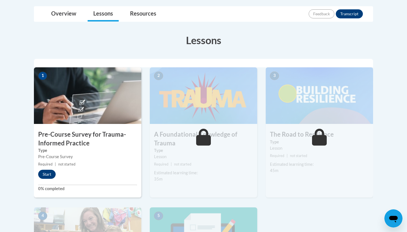
click at [45, 173] on button "Start" at bounding box center [47, 174] width 18 height 9
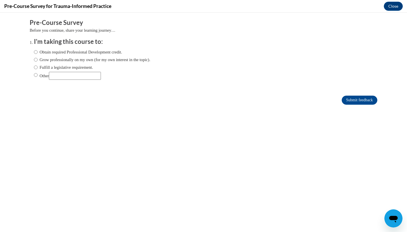
scroll to position [0, 0]
click at [57, 55] on div "Obtain required Professional Development credit. Grow professionally on my own …" at bounding box center [92, 64] width 116 height 36
click at [60, 51] on label "Obtain required Professional Development credit." at bounding box center [78, 52] width 88 height 6
click at [38, 51] on input "Obtain required Professional Development credit." at bounding box center [36, 52] width 4 height 6
radio input "true"
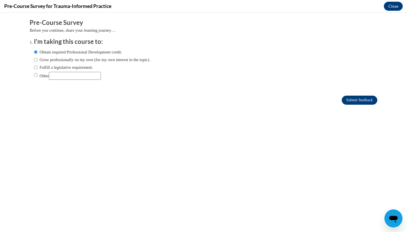
click at [369, 101] on input "Submit feedback" at bounding box center [360, 99] width 36 height 9
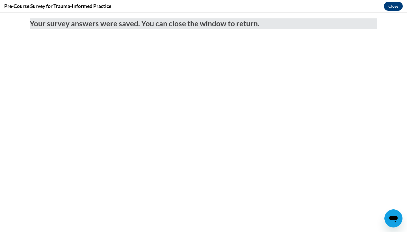
click at [394, 5] on button "Close" at bounding box center [393, 6] width 19 height 9
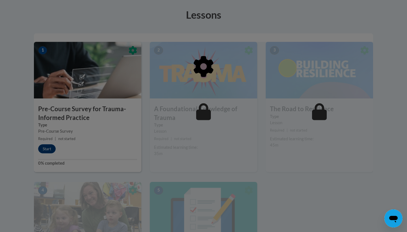
scroll to position [157, 0]
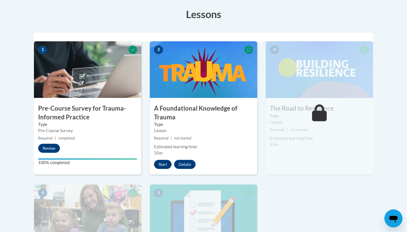
click at [164, 163] on button "Start" at bounding box center [163, 164] width 18 height 9
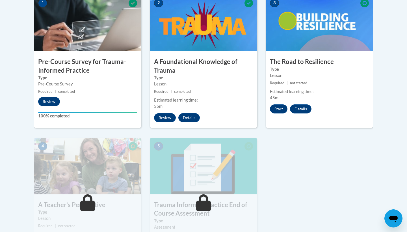
scroll to position [199, 0]
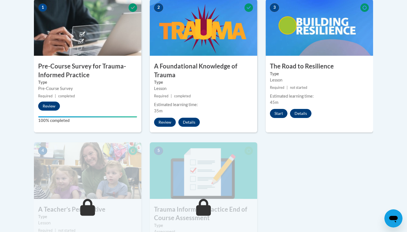
click at [278, 112] on button "Start" at bounding box center [279, 113] width 18 height 9
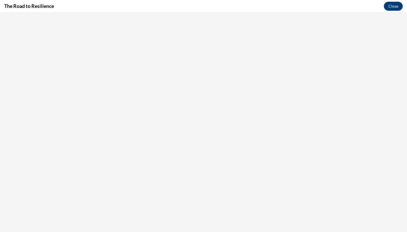
scroll to position [0, 0]
